Goal: Information Seeking & Learning: Compare options

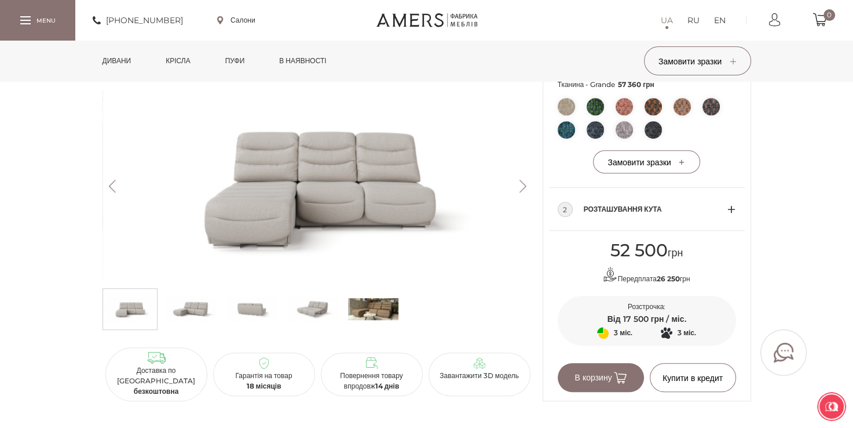
scroll to position [618, 0]
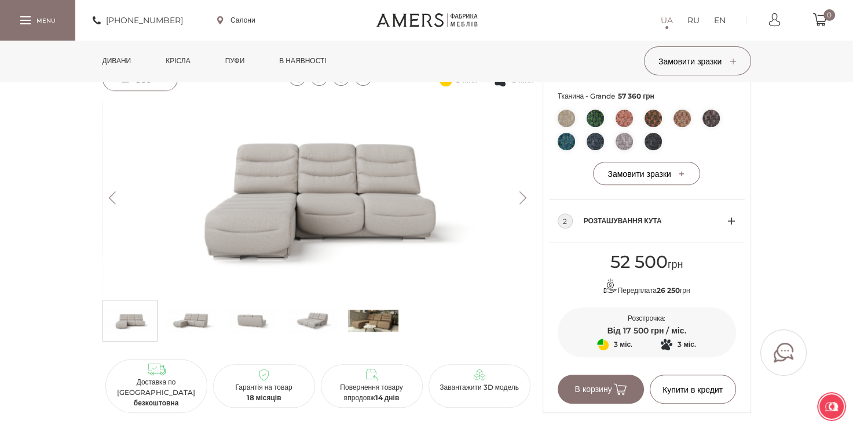
click at [112, 60] on link "Дивани" at bounding box center [117, 61] width 46 height 41
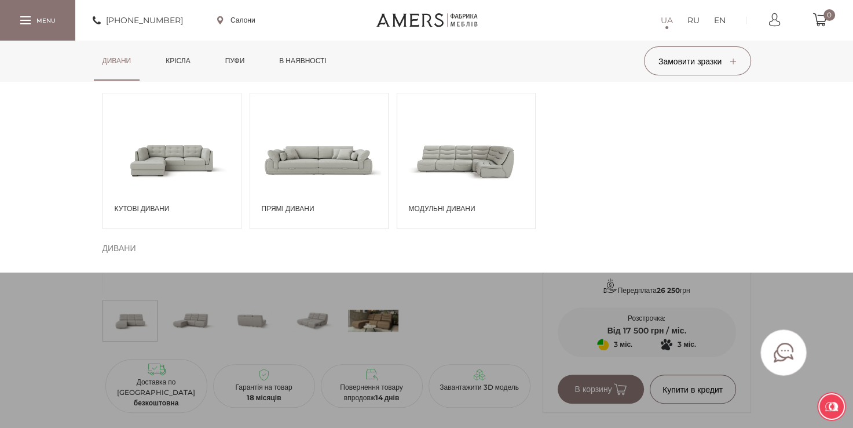
click at [177, 162] on span at bounding box center [172, 159] width 138 height 81
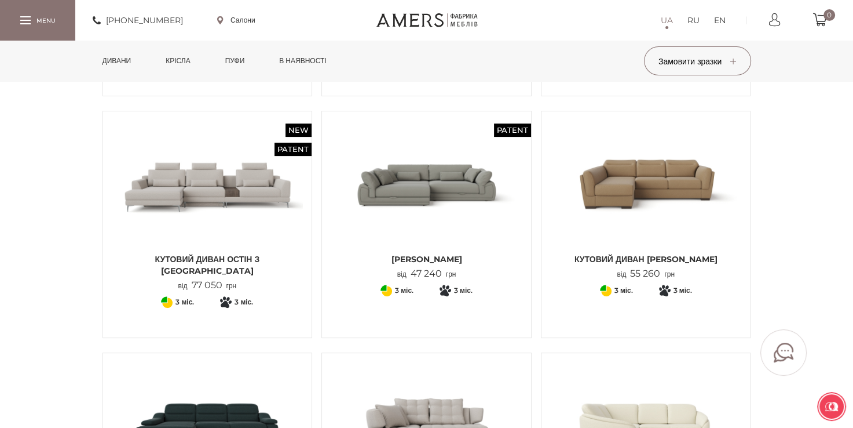
scroll to position [348, 0]
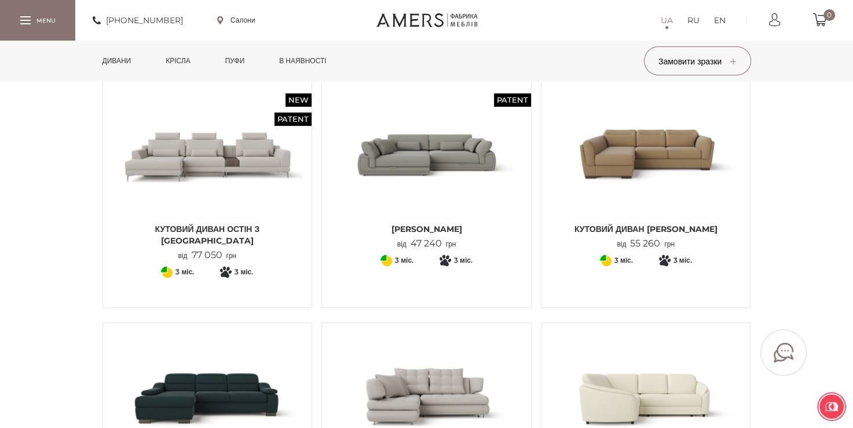
click at [461, 175] on img at bounding box center [427, 153] width 192 height 127
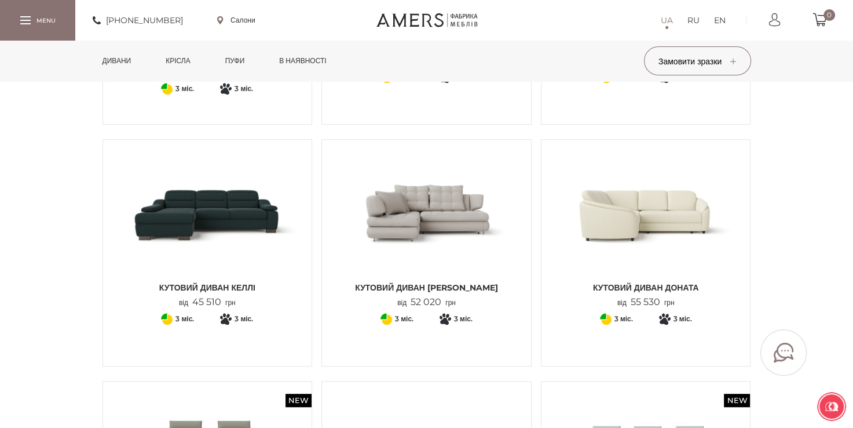
scroll to position [521, 0]
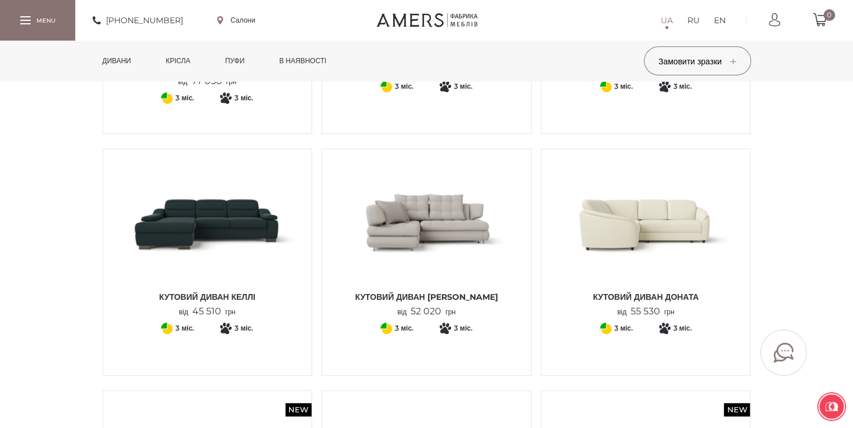
click at [252, 229] on img at bounding box center [208, 221] width 192 height 127
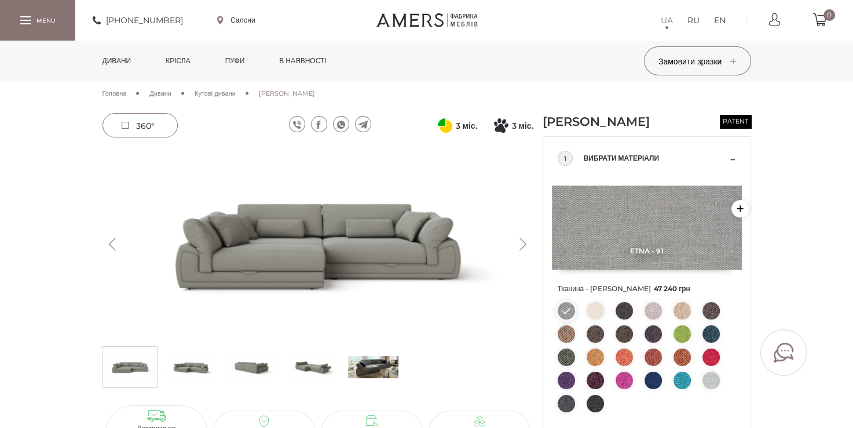
click at [521, 246] on button "Next" at bounding box center [523, 244] width 20 height 13
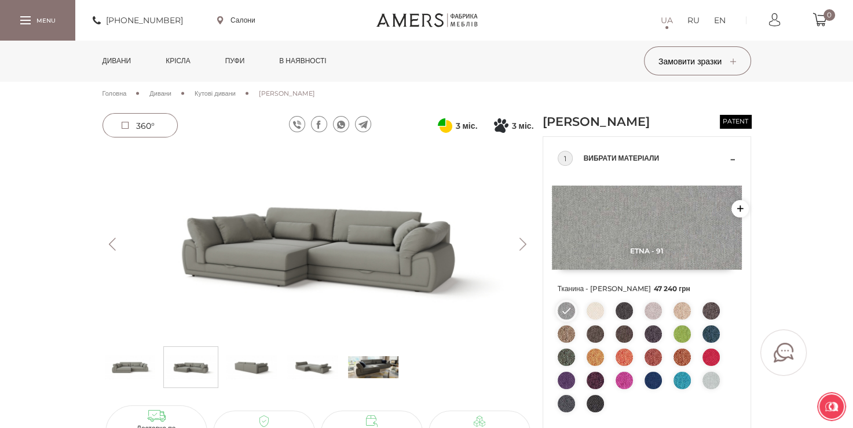
click at [521, 246] on button "Next" at bounding box center [523, 244] width 20 height 13
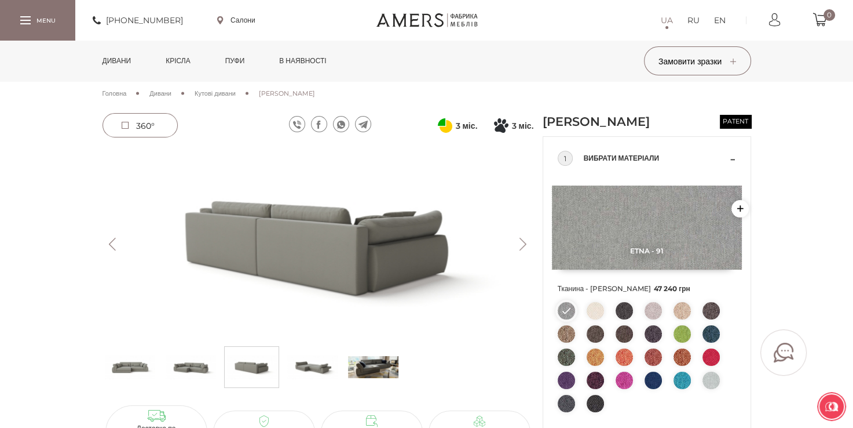
click at [521, 246] on button "Next" at bounding box center [523, 244] width 20 height 13
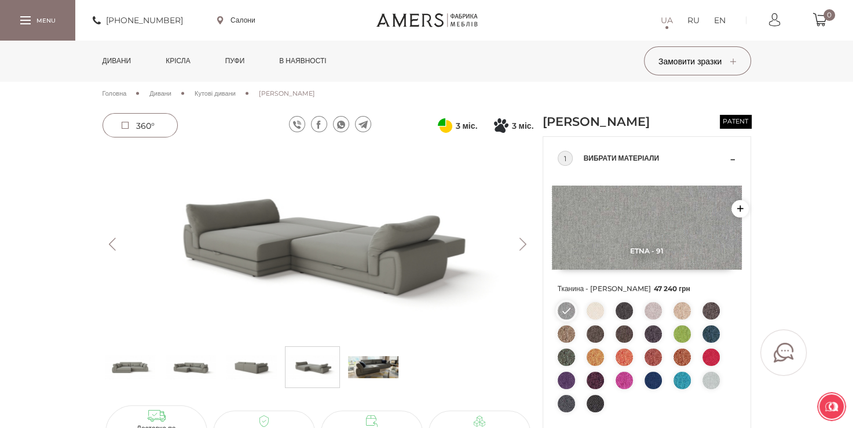
click at [521, 246] on button "Next" at bounding box center [523, 244] width 20 height 13
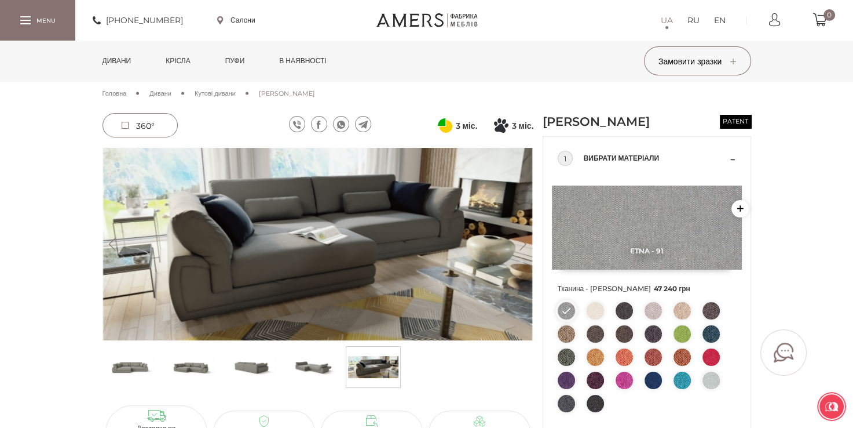
click at [521, 246] on button "Next" at bounding box center [523, 244] width 20 height 13
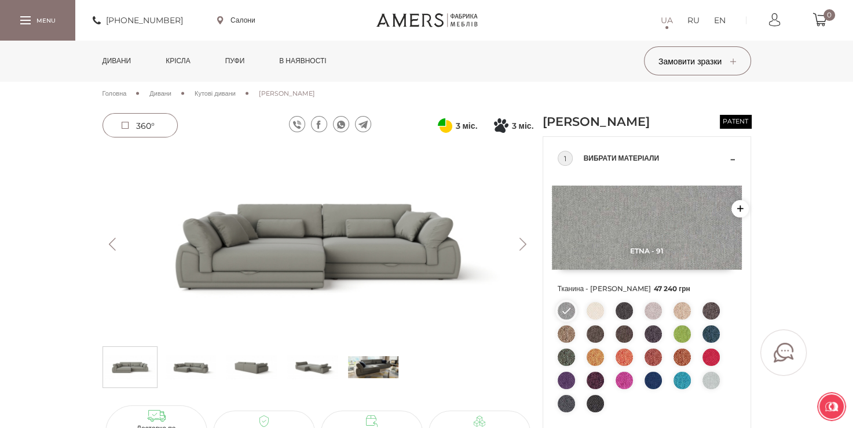
click at [521, 246] on button "Next" at bounding box center [523, 244] width 20 height 13
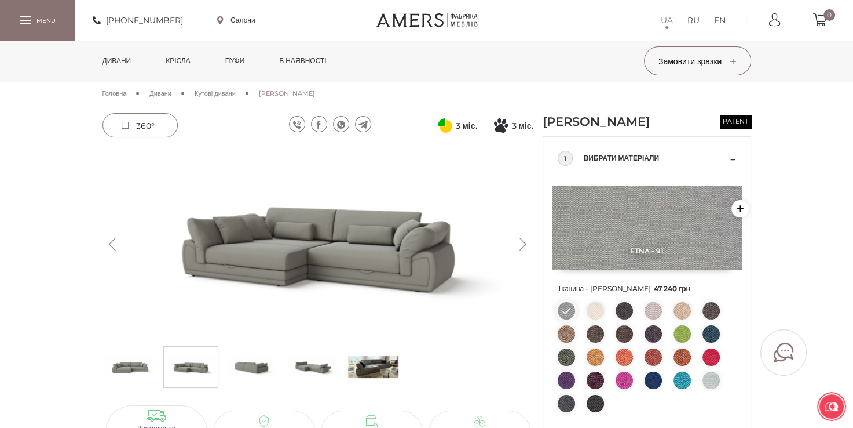
click at [521, 246] on button "Next" at bounding box center [523, 244] width 20 height 13
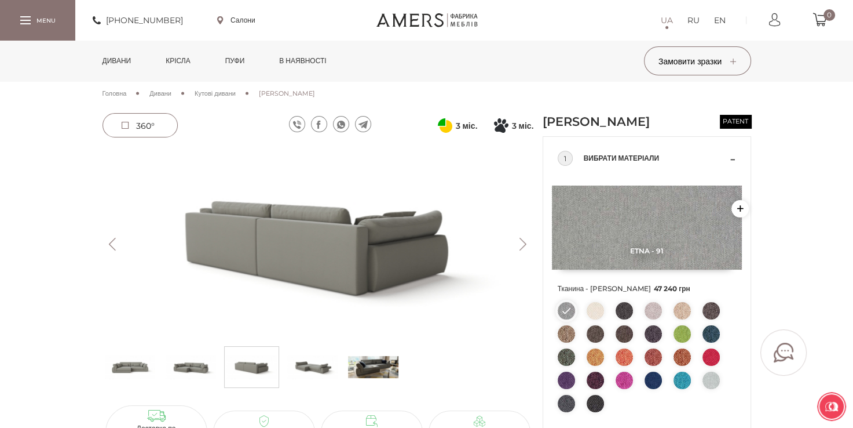
click at [521, 246] on button "Next" at bounding box center [523, 244] width 20 height 13
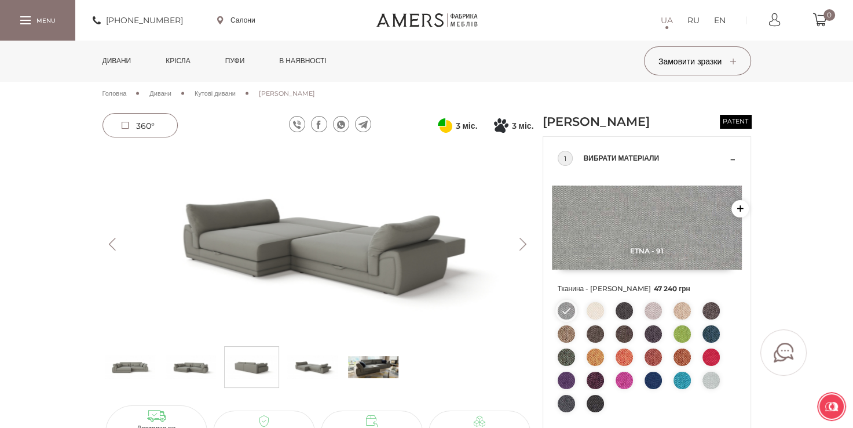
click at [521, 246] on button "Next" at bounding box center [523, 244] width 20 height 13
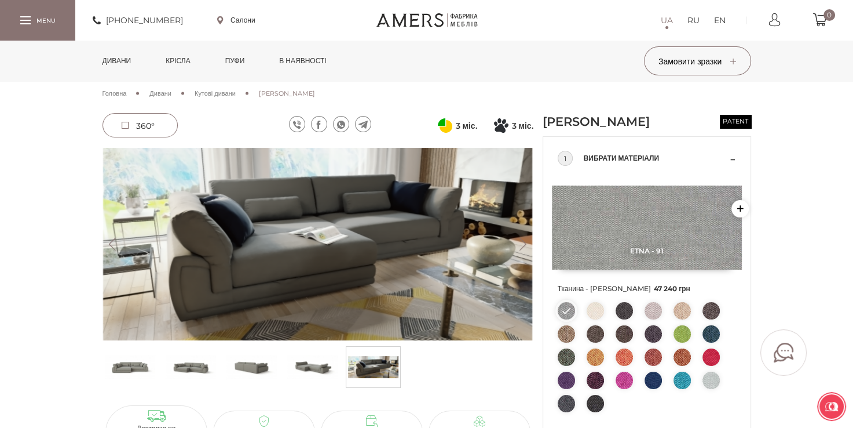
click at [521, 246] on button "Next" at bounding box center [523, 244] width 20 height 13
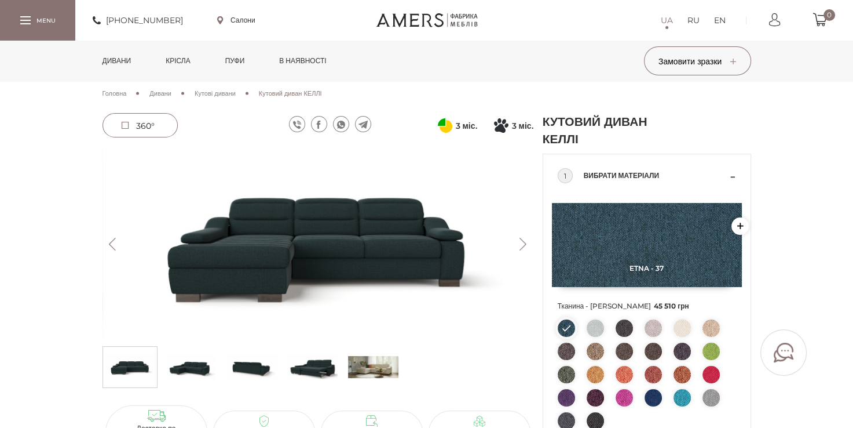
click at [592, 327] on img at bounding box center [595, 327] width 17 height 17
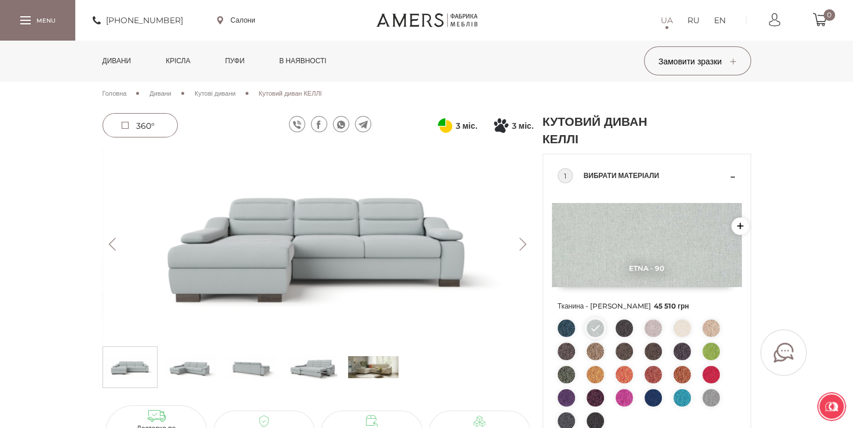
click at [520, 242] on button "Next" at bounding box center [523, 244] width 20 height 13
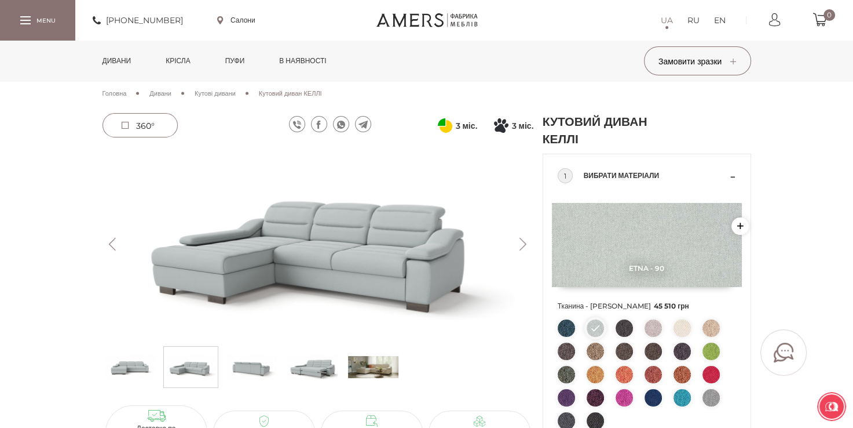
click at [520, 242] on button "Next" at bounding box center [523, 244] width 20 height 13
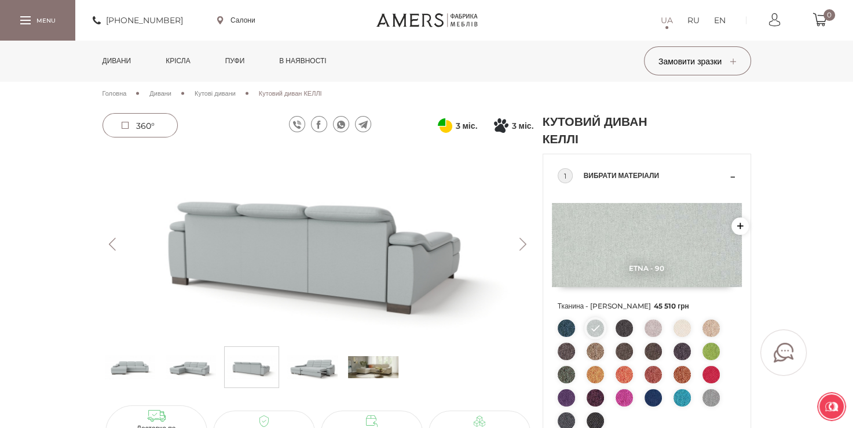
click at [520, 242] on button "Next" at bounding box center [523, 244] width 20 height 13
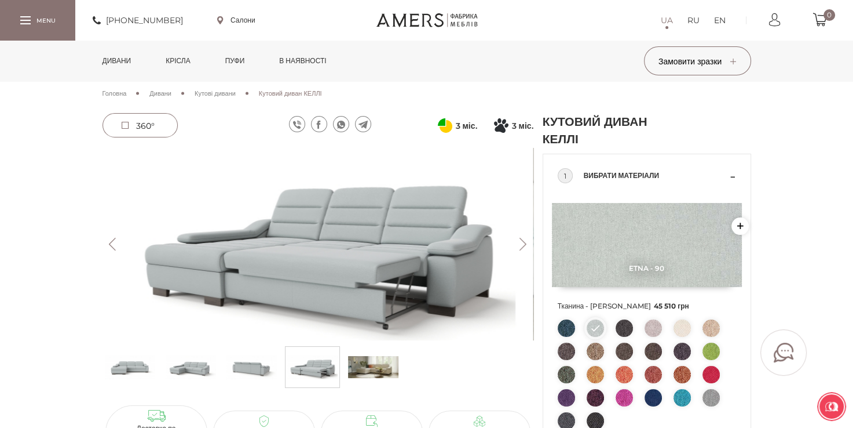
click at [520, 242] on button "Next" at bounding box center [523, 244] width 20 height 13
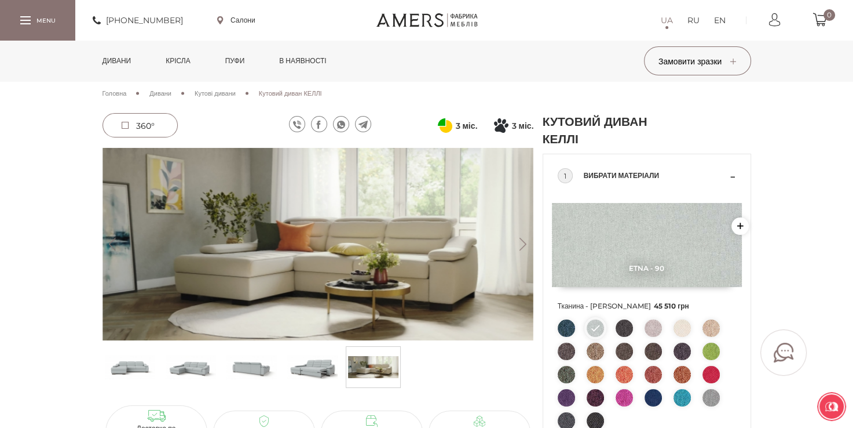
click at [520, 242] on button "Next" at bounding box center [523, 244] width 20 height 13
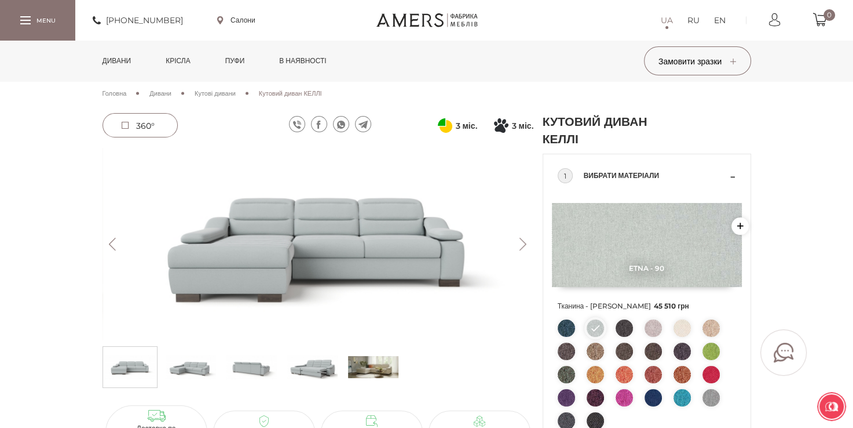
click at [520, 242] on button "Next" at bounding box center [523, 244] width 20 height 13
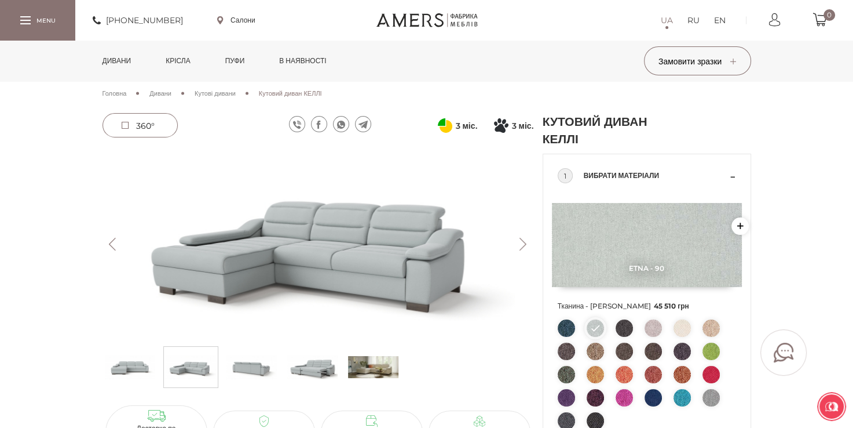
click at [520, 242] on button "Next" at bounding box center [523, 244] width 20 height 13
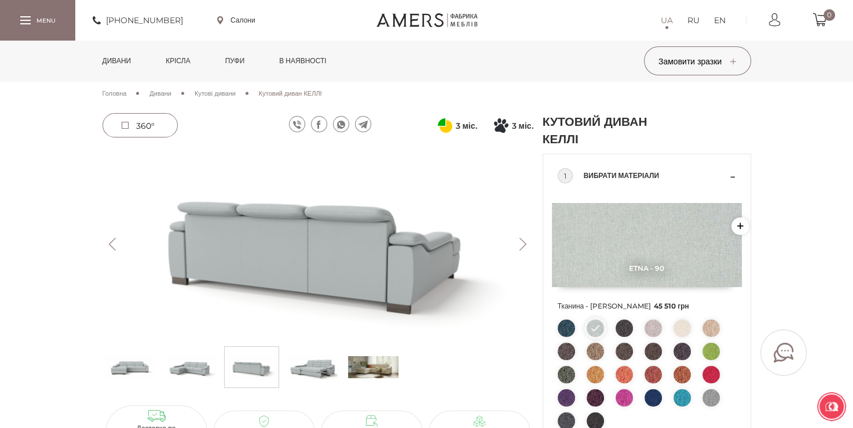
click at [519, 242] on button "Next" at bounding box center [523, 244] width 20 height 13
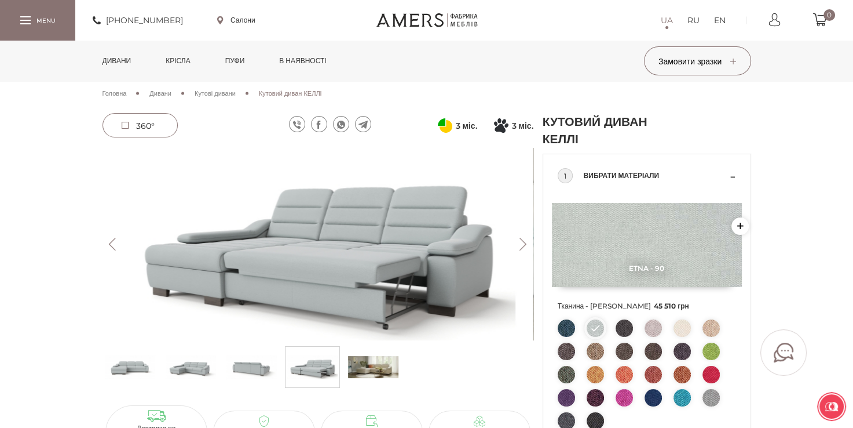
click at [519, 242] on button "Next" at bounding box center [523, 244] width 20 height 13
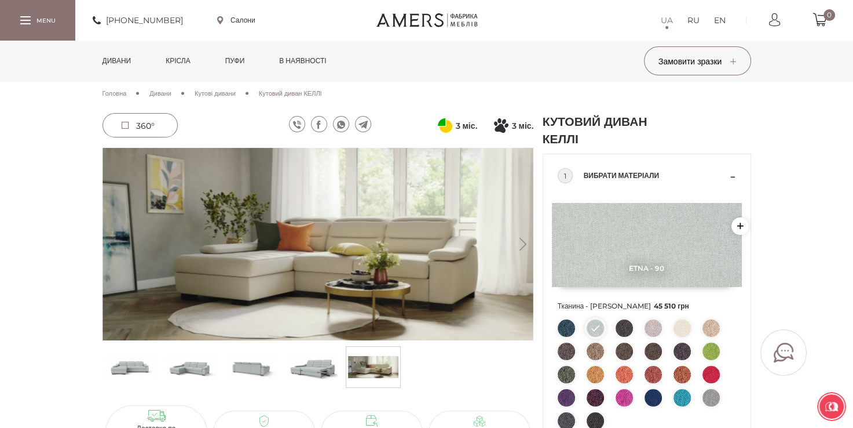
click at [114, 56] on link "Дивани" at bounding box center [117, 61] width 46 height 41
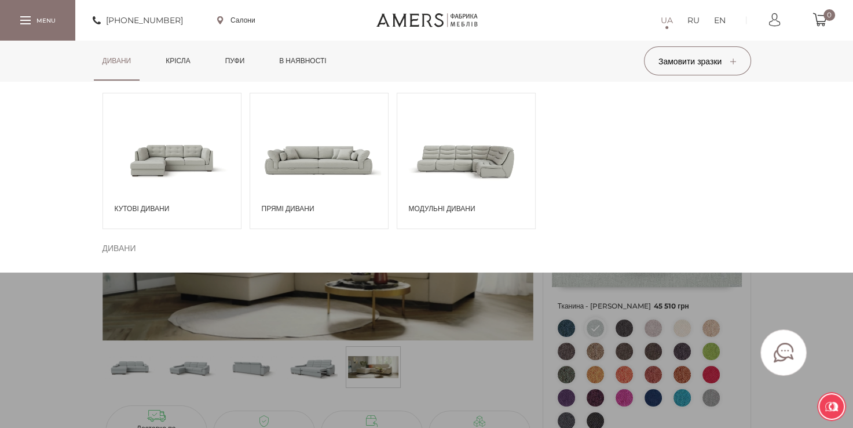
click at [320, 160] on span at bounding box center [319, 159] width 138 height 81
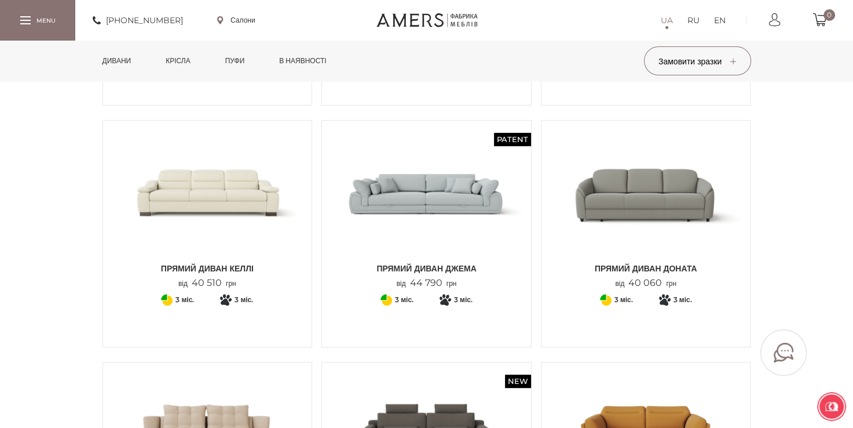
scroll to position [328, 0]
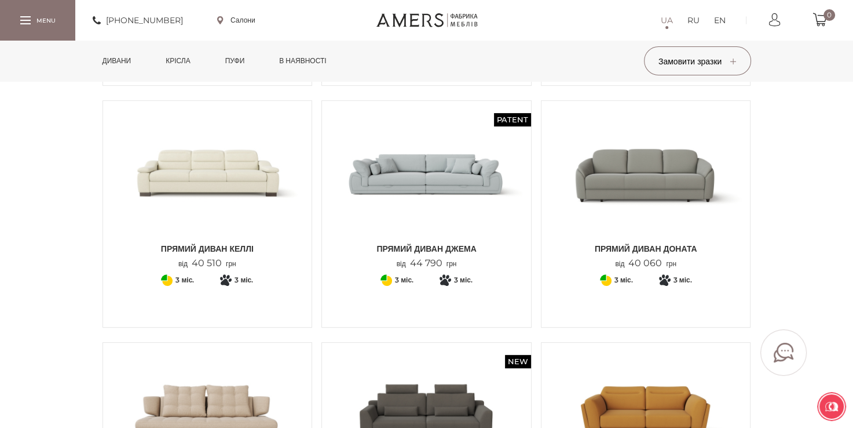
click at [640, 204] on img at bounding box center [646, 173] width 192 height 127
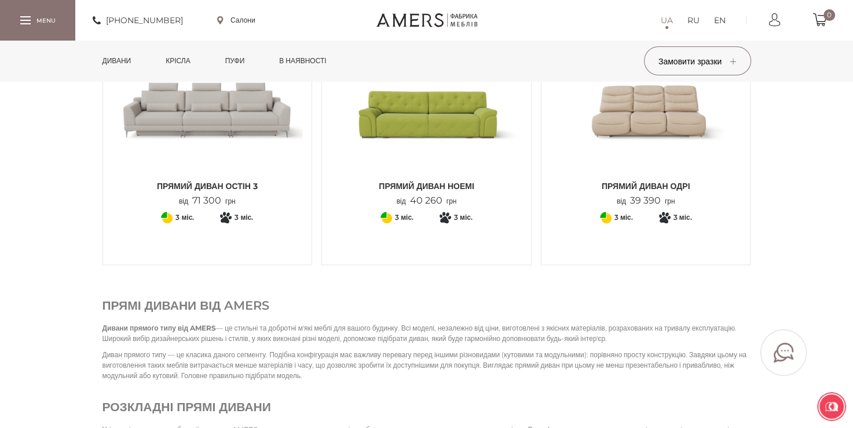
scroll to position [1371, 0]
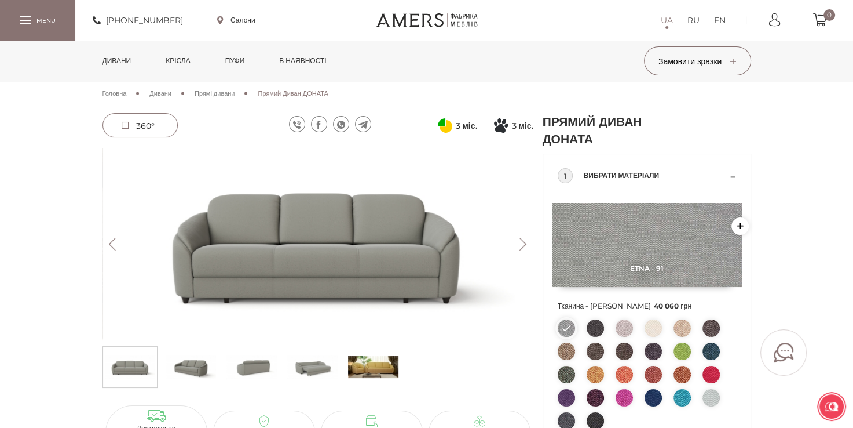
click at [521, 242] on button "Next" at bounding box center [523, 244] width 20 height 13
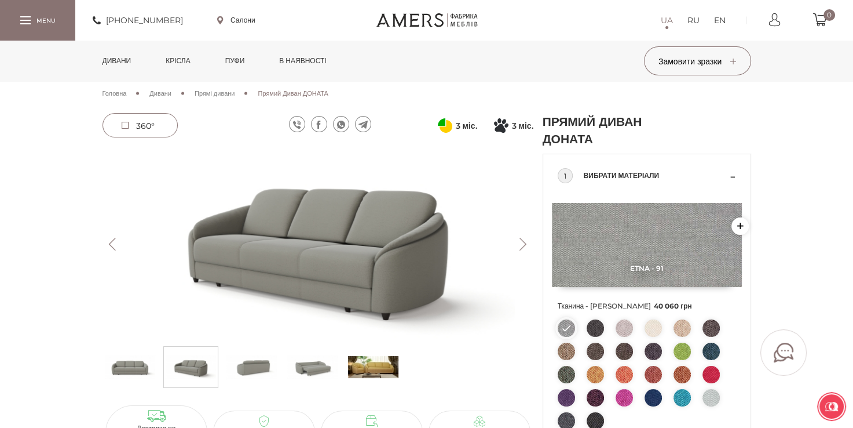
click at [521, 242] on button "Next" at bounding box center [523, 244] width 20 height 13
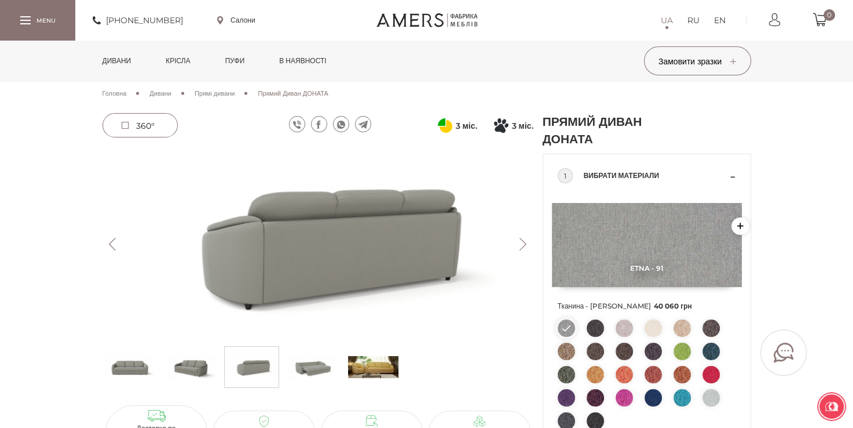
click at [521, 242] on button "Next" at bounding box center [523, 244] width 20 height 13
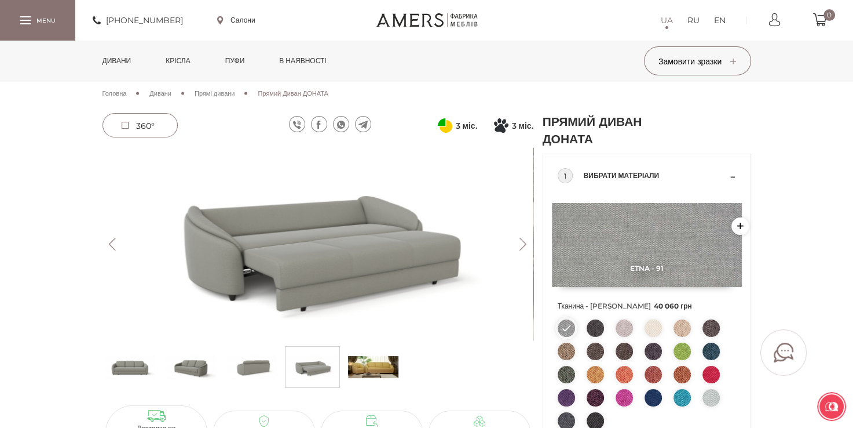
click at [521, 242] on button "Next" at bounding box center [523, 244] width 20 height 13
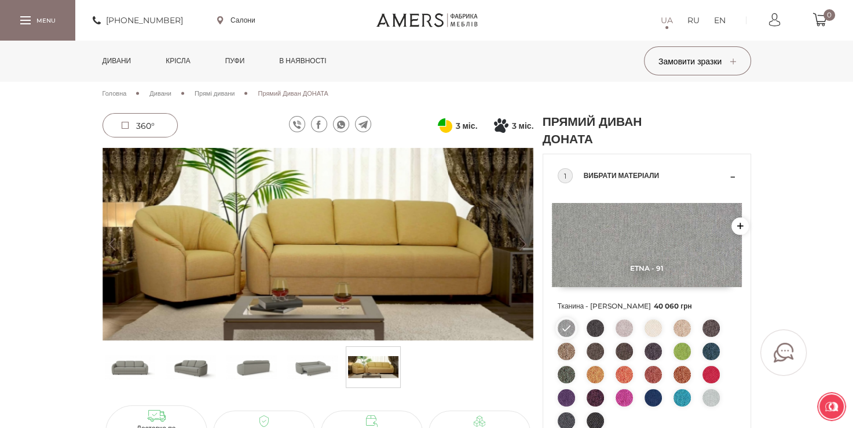
click at [520, 242] on button "Next" at bounding box center [523, 244] width 20 height 13
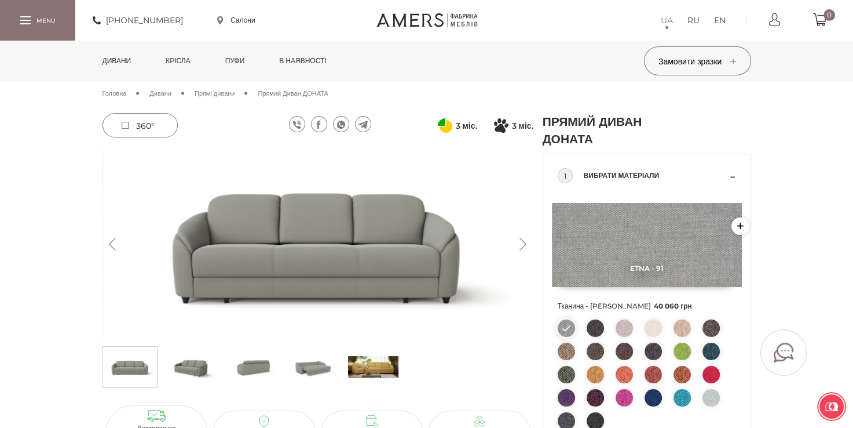
click at [520, 242] on button "Next" at bounding box center [523, 244] width 20 height 13
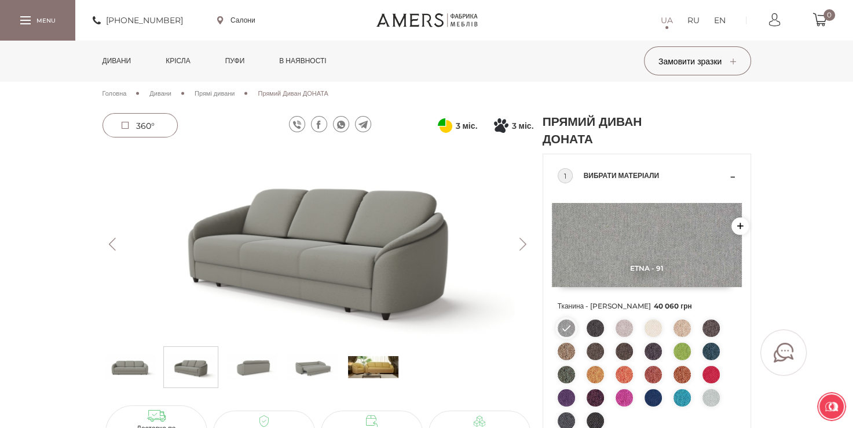
click at [703, 397] on img at bounding box center [711, 397] width 17 height 17
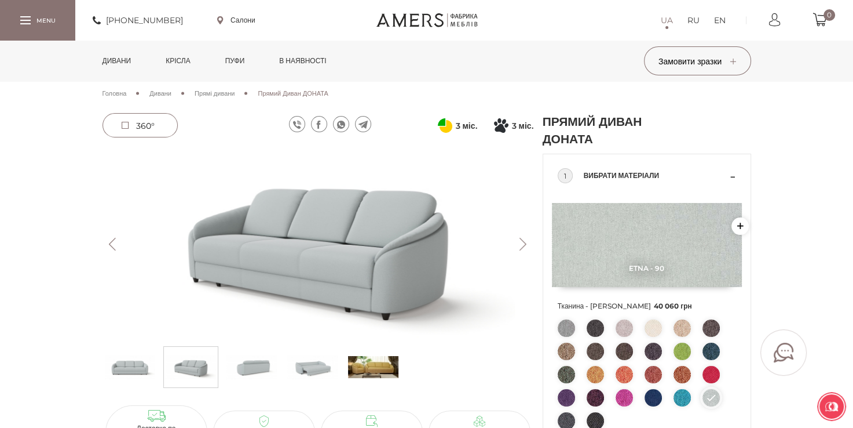
click at [652, 331] on img at bounding box center [653, 327] width 17 height 17
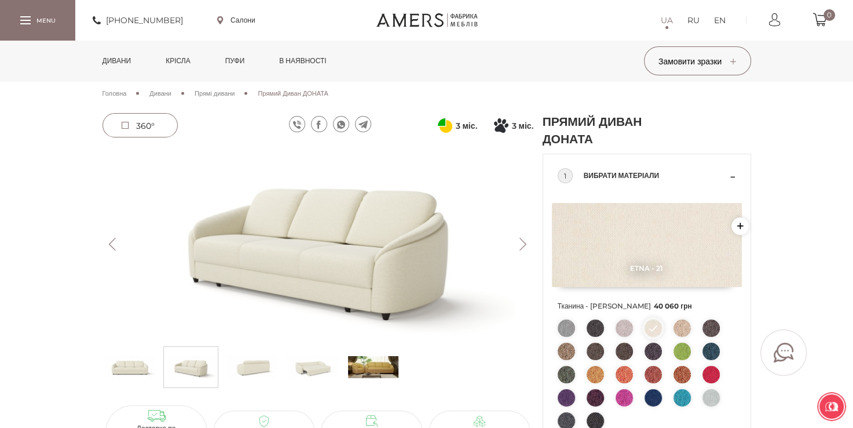
click at [519, 243] on button "Next" at bounding box center [523, 244] width 20 height 13
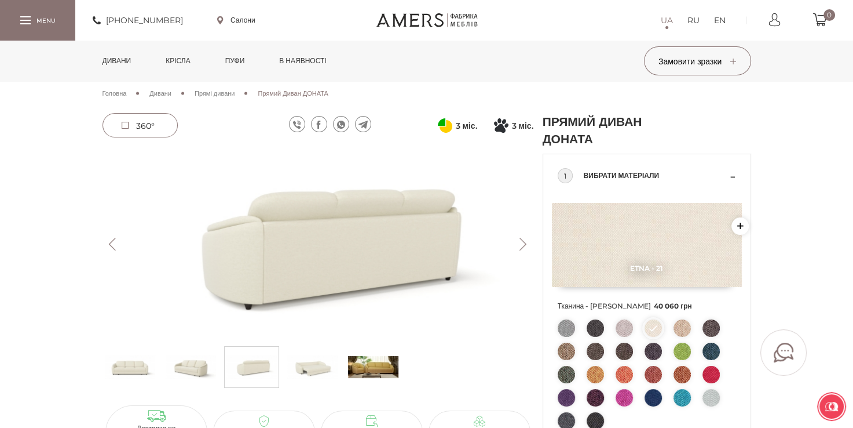
click at [519, 244] on button "Next" at bounding box center [523, 244] width 20 height 13
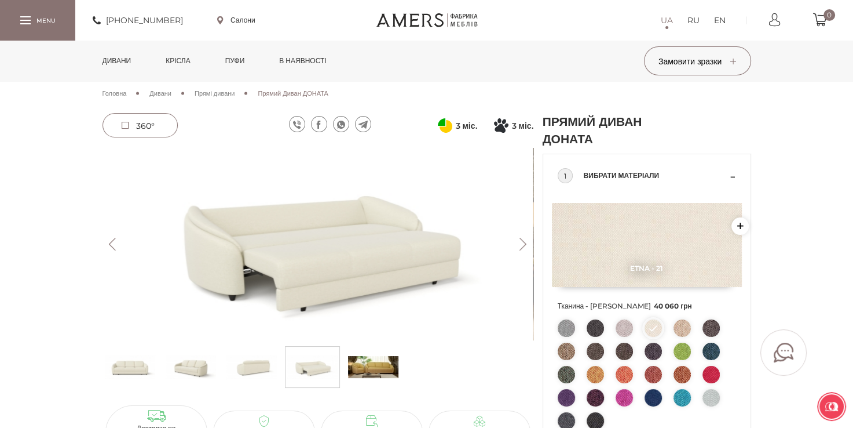
click at [519, 244] on button "Next" at bounding box center [523, 244] width 20 height 13
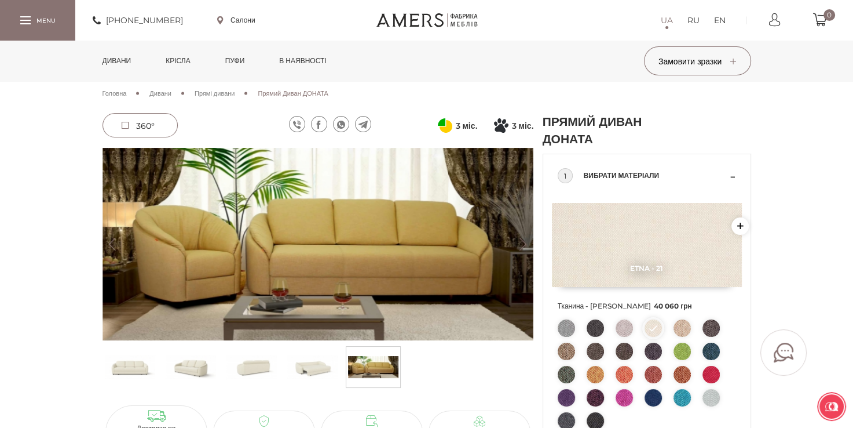
click at [519, 244] on button "Next" at bounding box center [523, 244] width 20 height 13
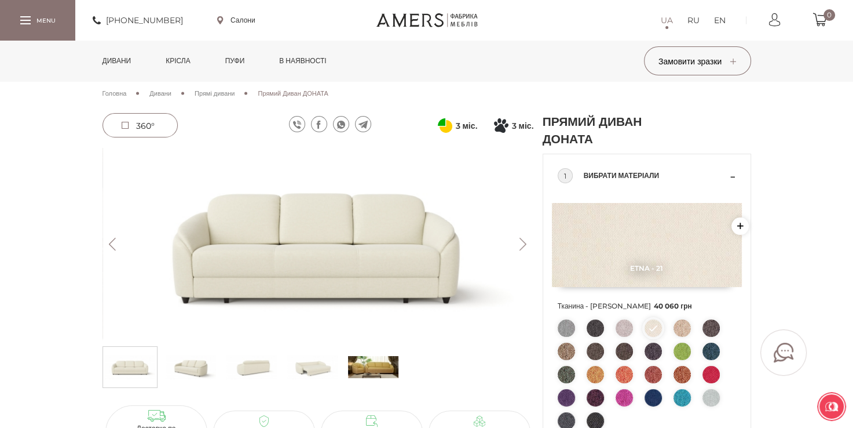
click at [519, 244] on button "Next" at bounding box center [523, 244] width 20 height 13
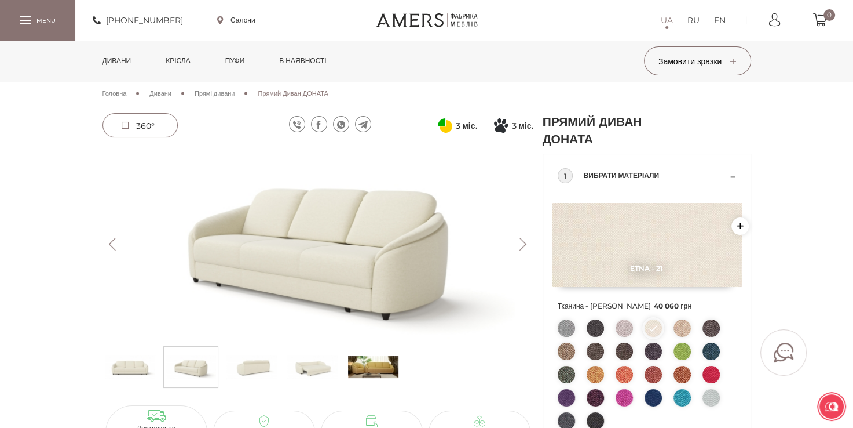
click at [519, 244] on button "Next" at bounding box center [523, 244] width 20 height 13
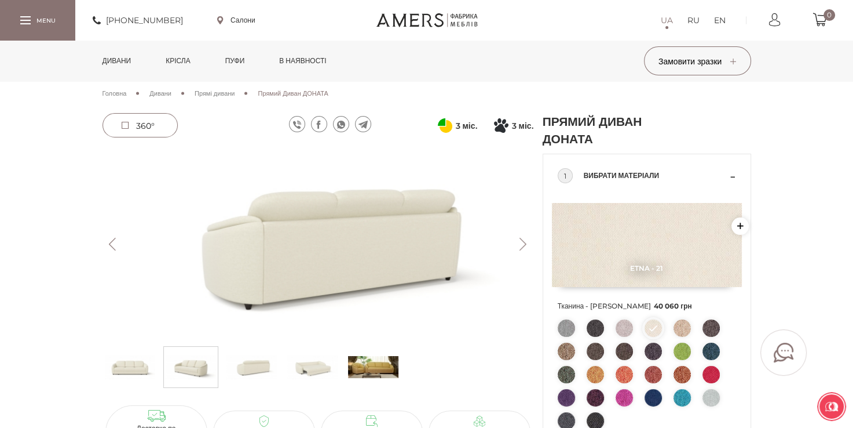
click at [519, 244] on button "Next" at bounding box center [523, 244] width 20 height 13
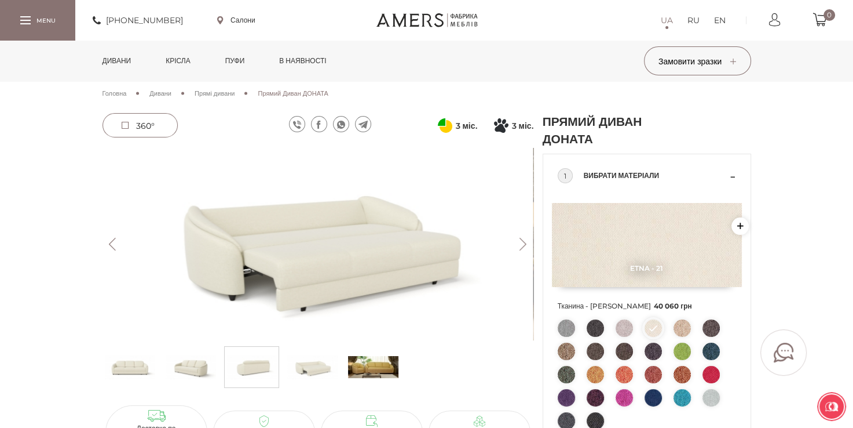
click at [519, 244] on button "Next" at bounding box center [523, 244] width 20 height 13
